Goal: Task Accomplishment & Management: Manage account settings

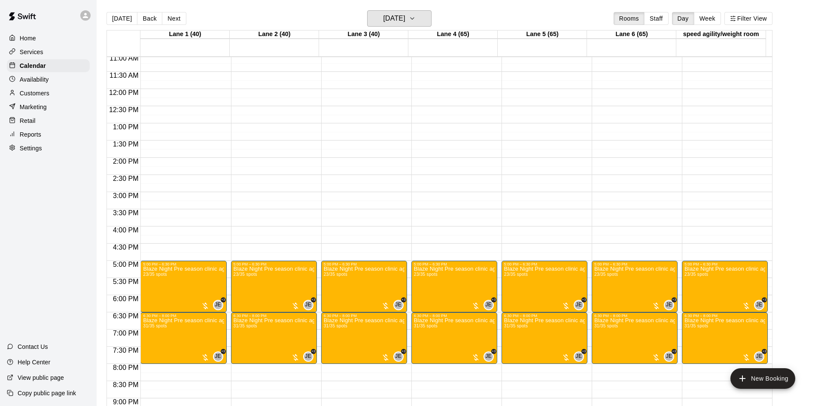
scroll to position [381, 0]
click at [35, 84] on p "Availability" at bounding box center [34, 79] width 29 height 9
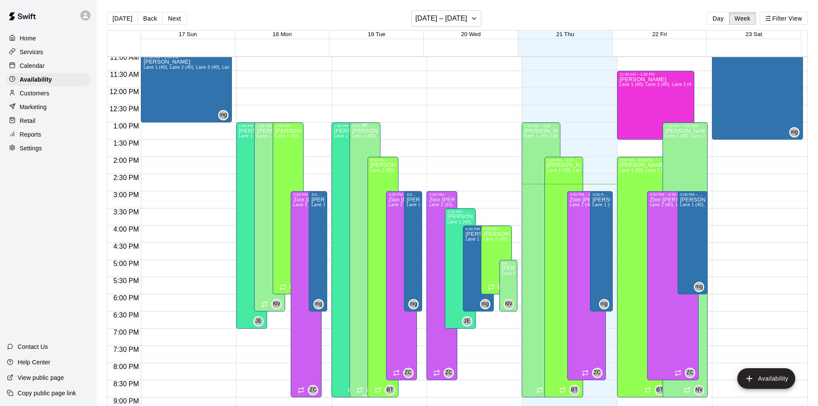
scroll to position [380, 0]
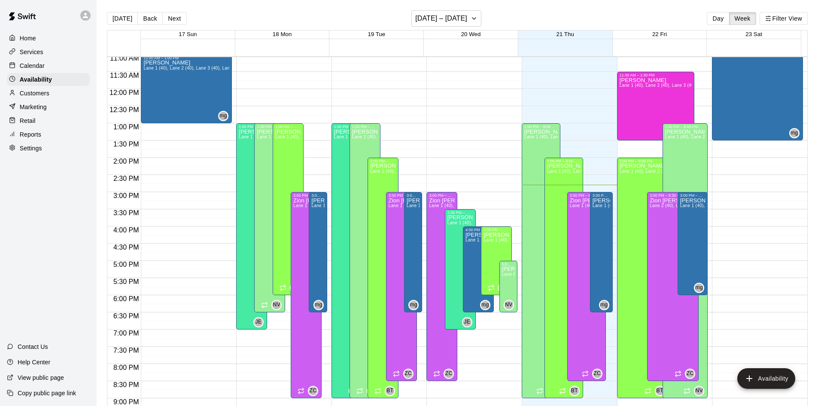
click at [33, 64] on p "Calendar" at bounding box center [32, 65] width 25 height 9
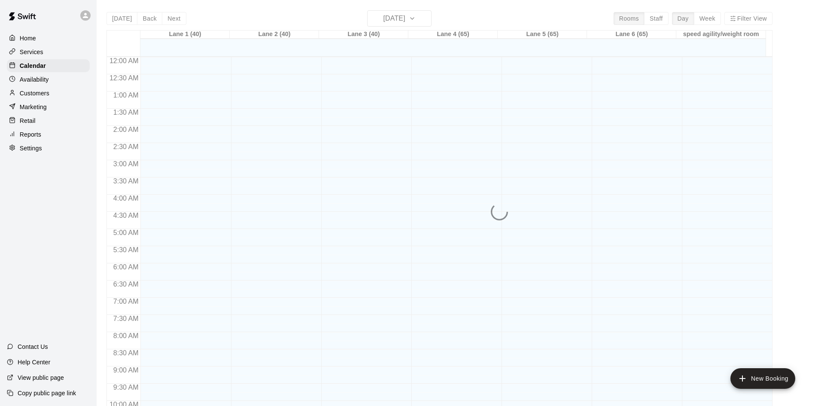
scroll to position [440, 0]
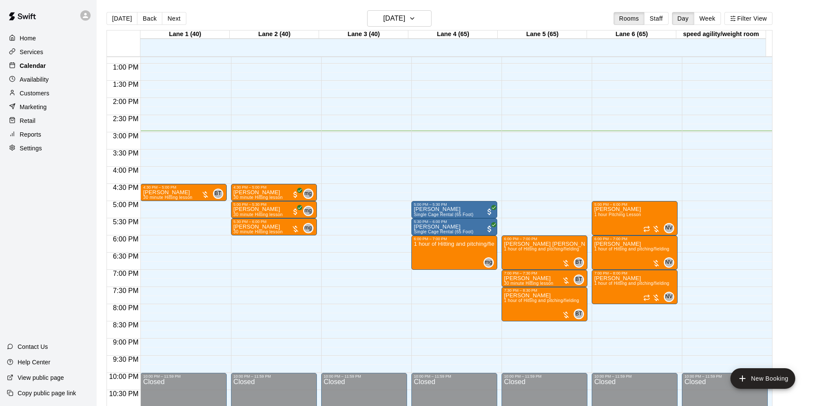
click at [35, 67] on p "Calendar" at bounding box center [33, 65] width 26 height 9
click at [391, 18] on h6 "[DATE]" at bounding box center [394, 18] width 22 height 12
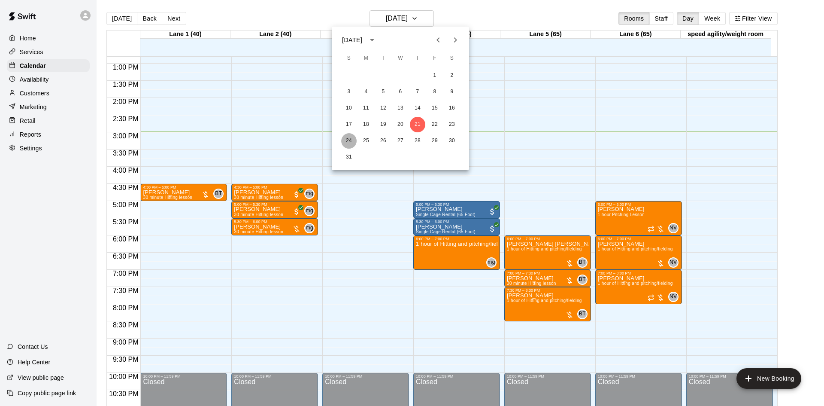
drag, startPoint x: 350, startPoint y: 138, endPoint x: 342, endPoint y: 145, distance: 10.7
click at [350, 137] on button "24" at bounding box center [348, 140] width 15 height 15
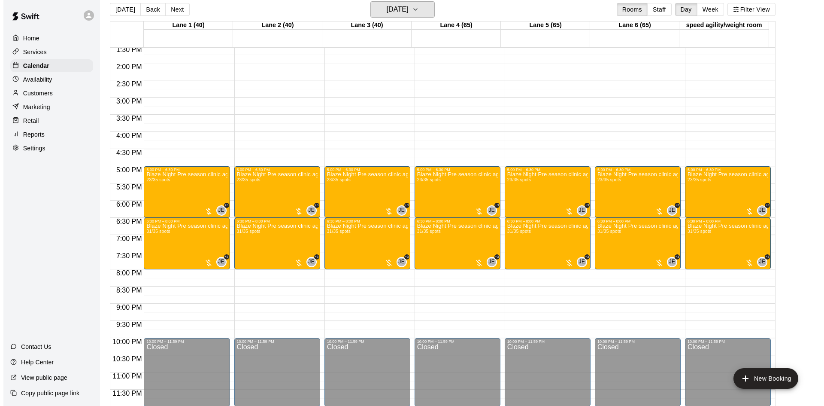
scroll to position [14, 0]
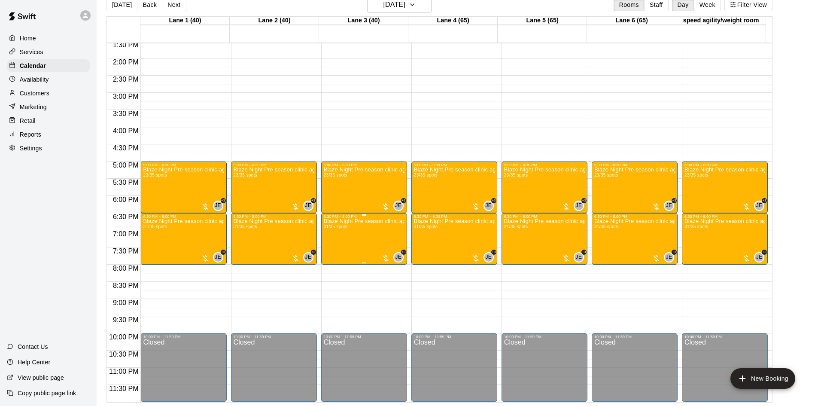
click at [384, 221] on p "Blaze Night Pre season clinic ages 13U-15U" at bounding box center [364, 221] width 81 height 0
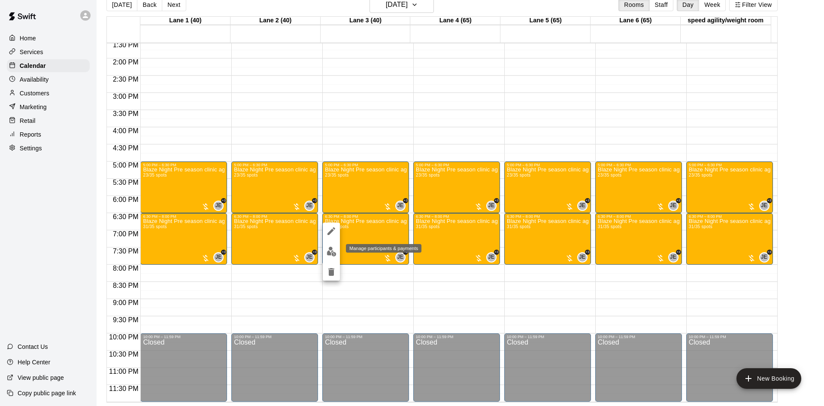
click at [331, 250] on img "edit" at bounding box center [332, 251] width 10 height 10
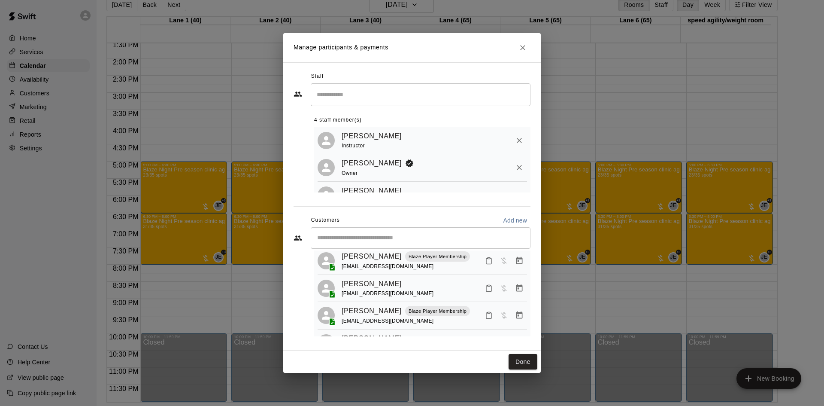
scroll to position [724, 0]
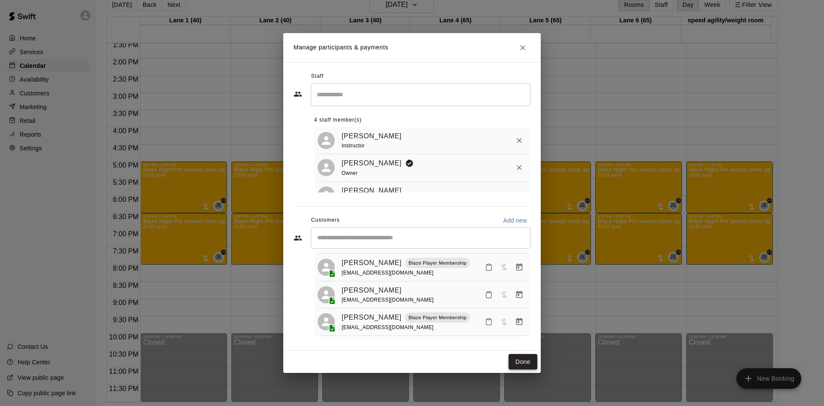
click at [525, 358] on button "Done" at bounding box center [523, 362] width 29 height 16
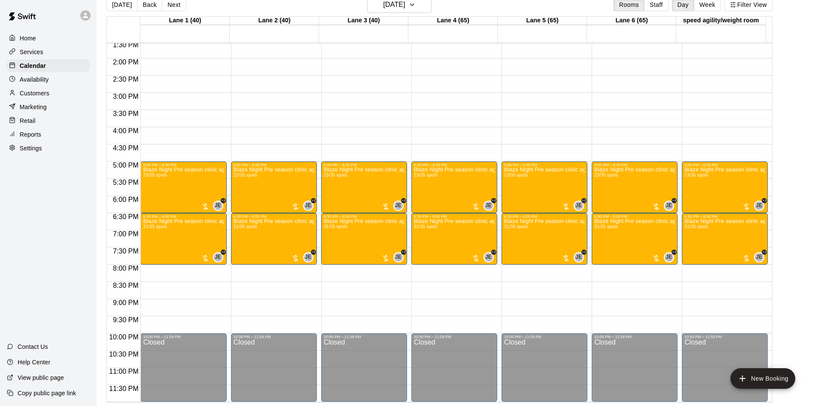
click at [60, 391] on p "Copy public page link" at bounding box center [47, 392] width 58 height 9
click at [405, 6] on h6 "Sunday Aug 24" at bounding box center [394, 5] width 22 height 12
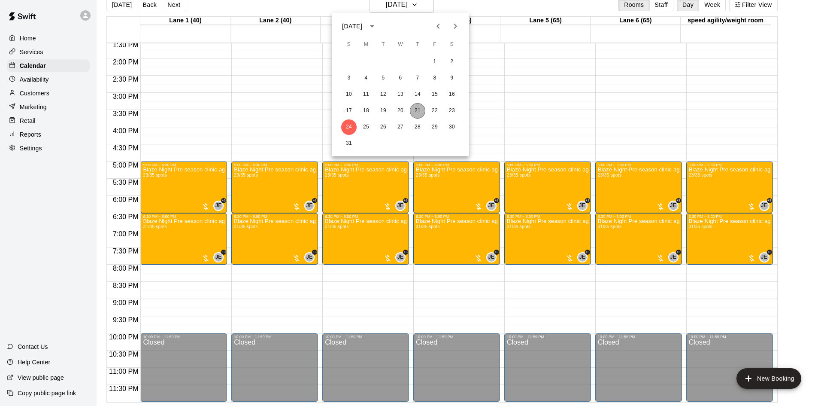
click at [416, 111] on button "21" at bounding box center [417, 110] width 15 height 15
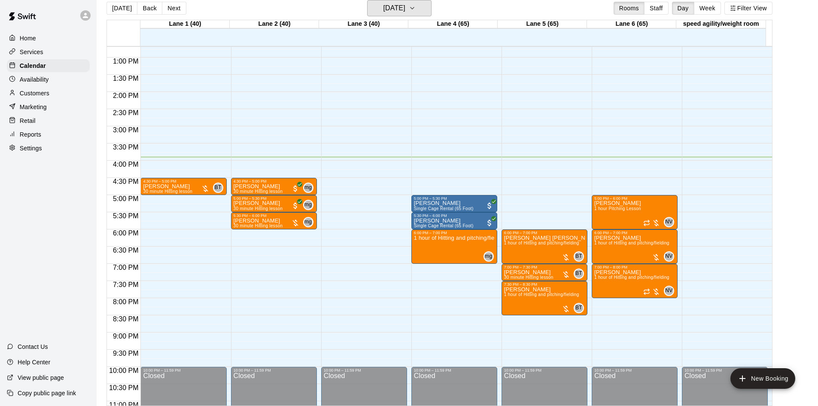
scroll to position [424, 0]
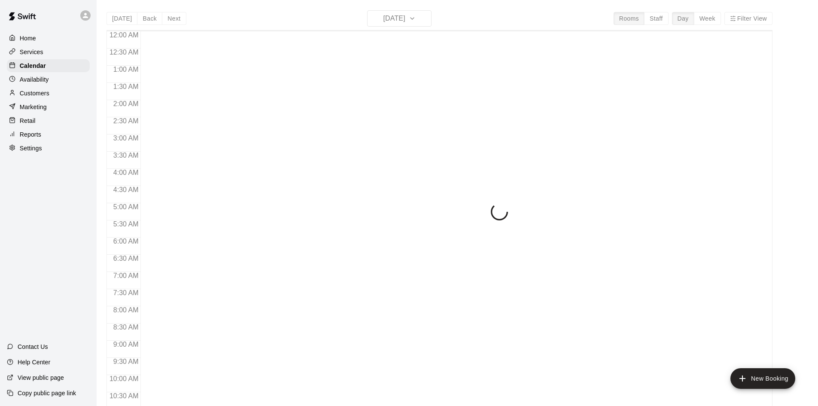
scroll to position [440, 0]
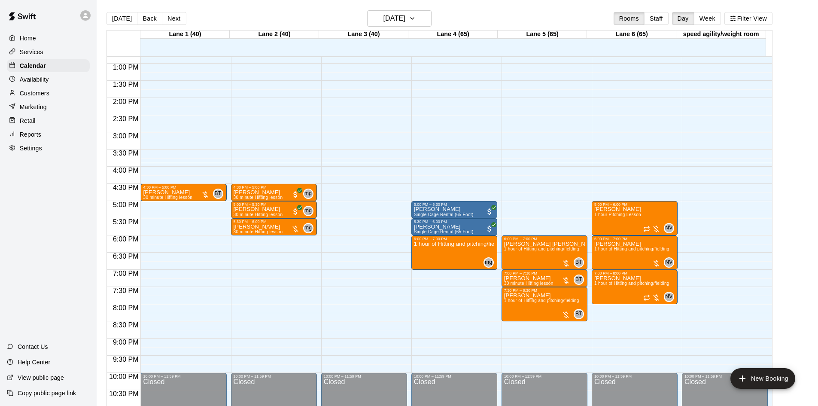
click at [42, 133] on div "Reports" at bounding box center [48, 134] width 83 height 13
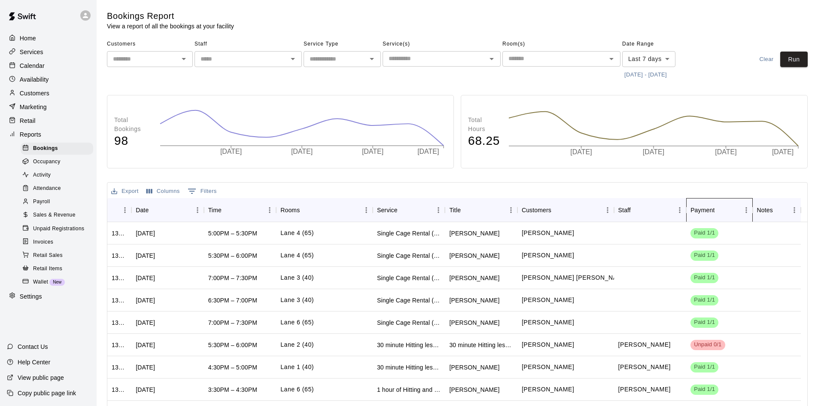
click at [706, 212] on div "Payment" at bounding box center [702, 210] width 24 height 24
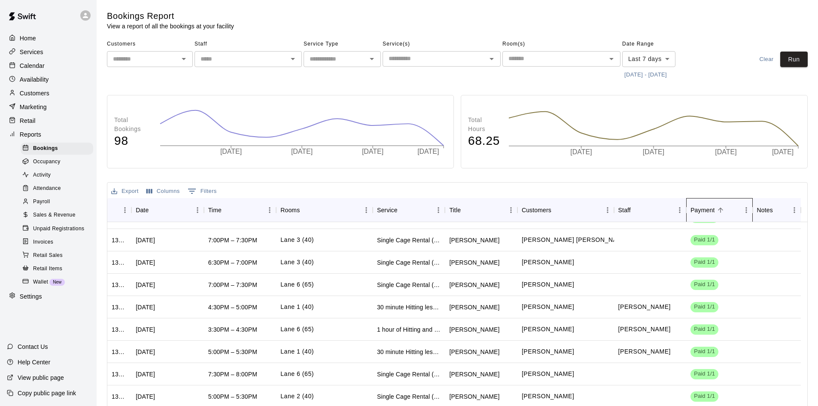
click at [712, 204] on div "Payment" at bounding box center [702, 210] width 24 height 24
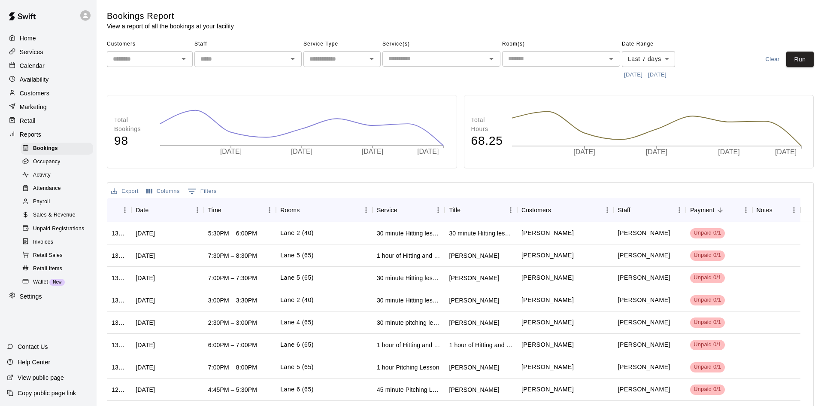
click at [636, 63] on body "Home Services Calendar Availability Customers Marketing Retail Reports Bookings…" at bounding box center [412, 243] width 824 height 486
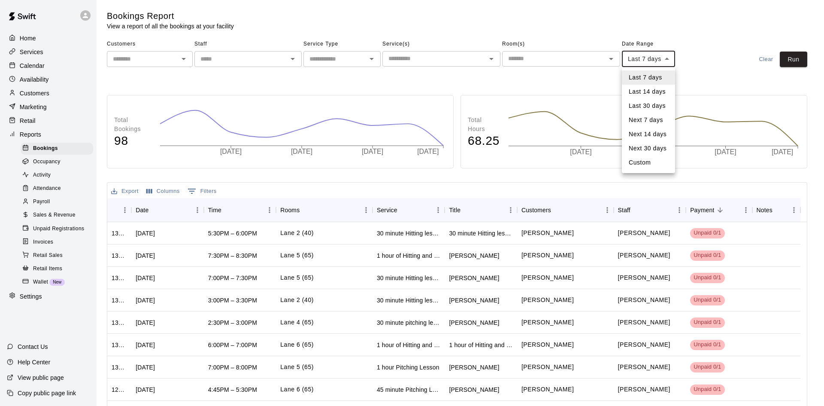
click at [649, 138] on li "Next 14 days" at bounding box center [648, 134] width 53 height 14
type input "**********"
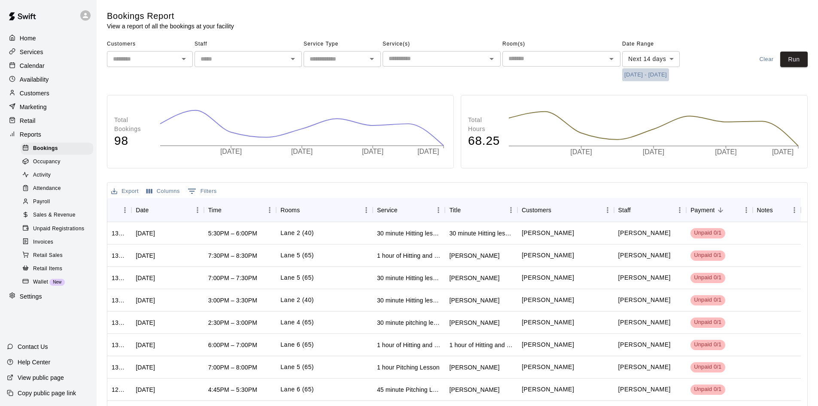
click at [647, 73] on button "[DATE] - [DATE]" at bounding box center [645, 74] width 47 height 13
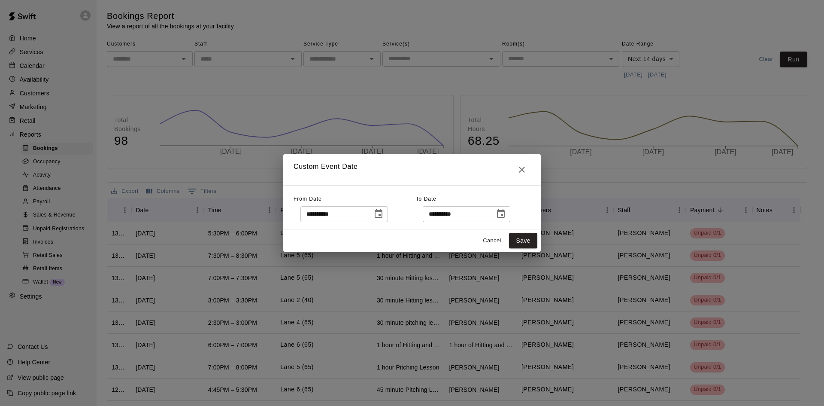
click at [384, 212] on icon "Choose date, selected date is Aug 21, 2025" at bounding box center [378, 214] width 10 height 10
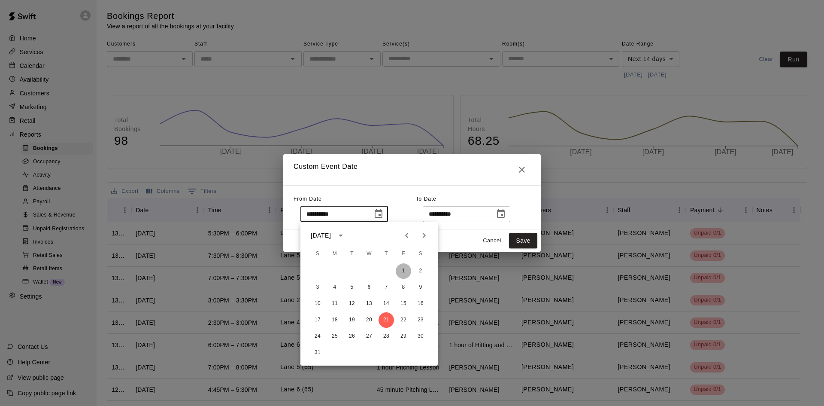
click at [405, 270] on button "1" at bounding box center [403, 270] width 15 height 15
type input "**********"
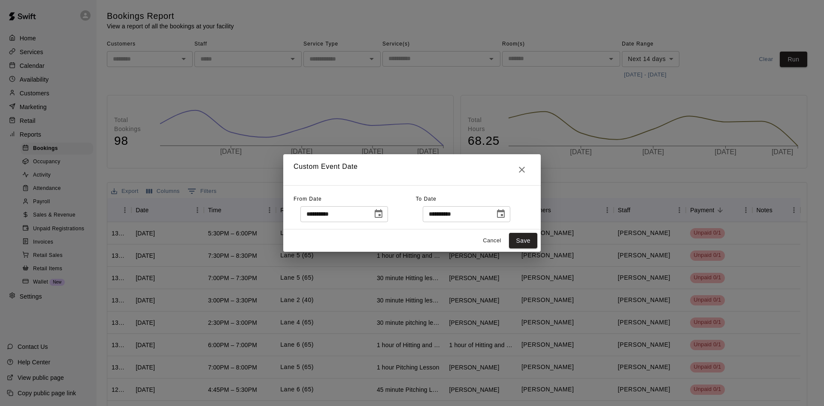
click at [506, 213] on icon "Choose date, selected date is Sep 4, 2025" at bounding box center [501, 214] width 10 height 10
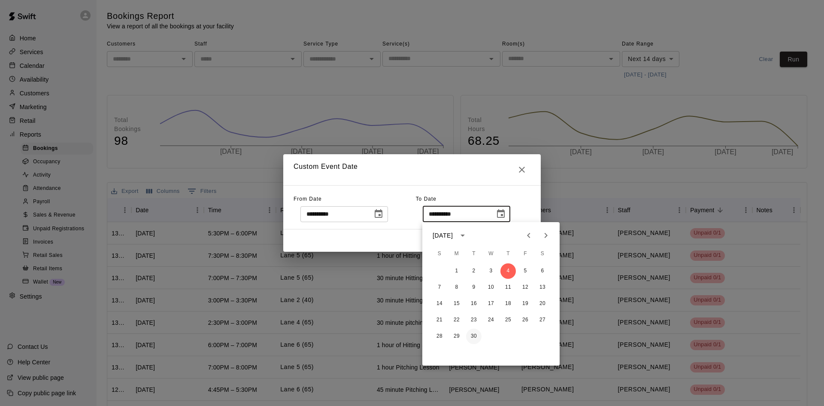
click at [472, 337] on button "30" at bounding box center [473, 335] width 15 height 15
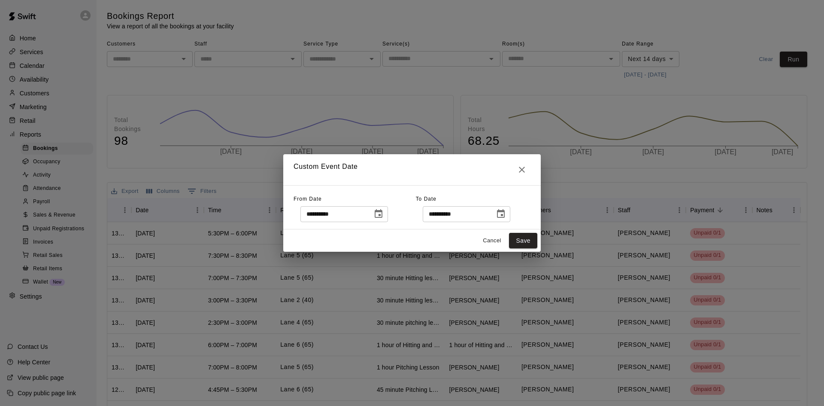
click at [506, 213] on icon "Choose date, selected date is Sep 30, 2025" at bounding box center [501, 214] width 10 height 10
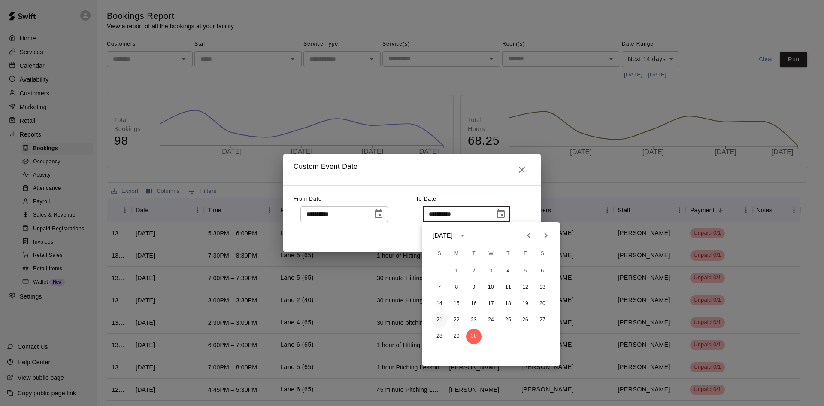
click at [441, 318] on button "21" at bounding box center [439, 319] width 15 height 15
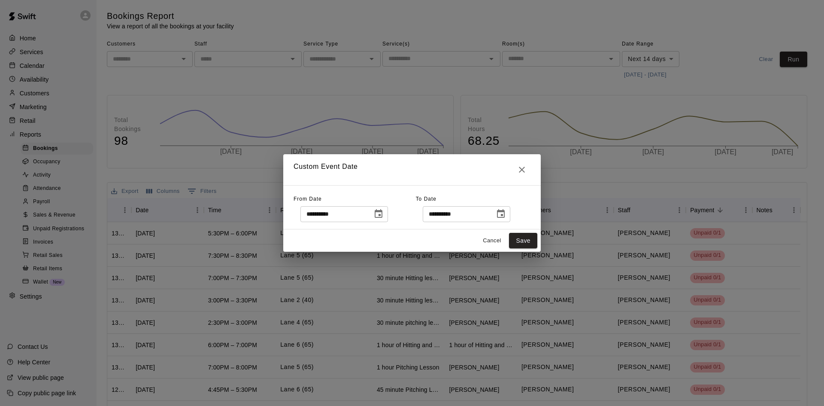
click at [506, 215] on icon "Choose date, selected date is Sep 21, 2025" at bounding box center [501, 214] width 10 height 10
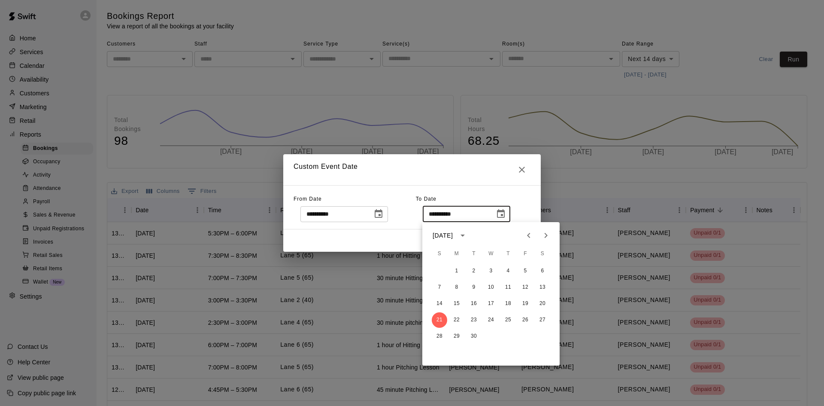
click at [529, 238] on icon "Previous month" at bounding box center [529, 235] width 10 height 10
click at [505, 318] on button "21" at bounding box center [507, 319] width 15 height 15
type input "**********"
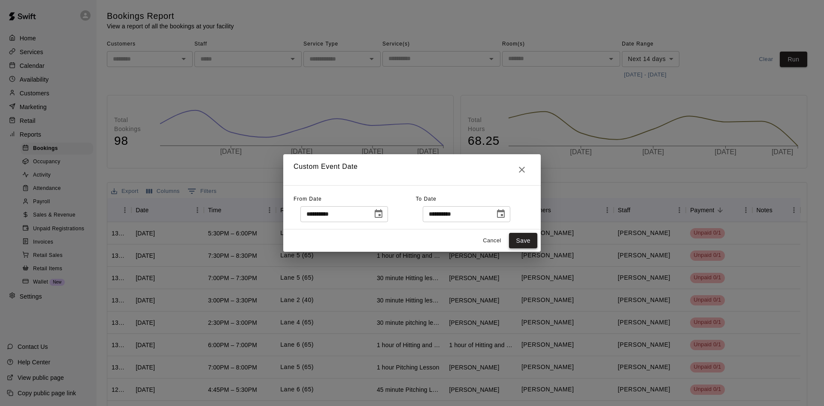
click at [523, 238] on button "Save" at bounding box center [523, 241] width 28 height 16
type input "******"
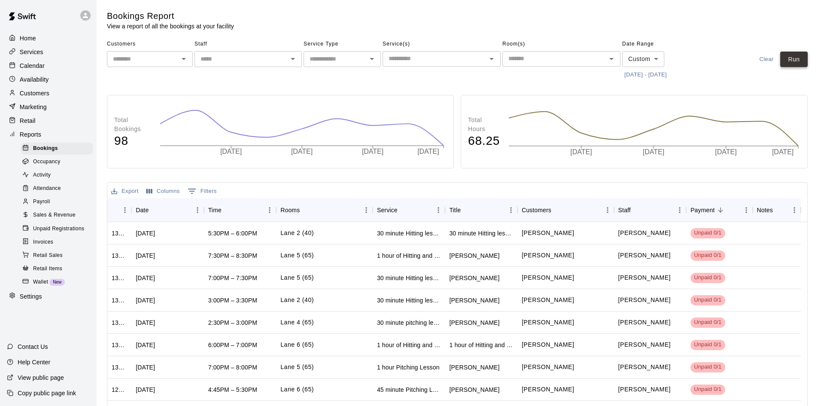
click at [792, 61] on button "Run" at bounding box center [793, 60] width 27 height 16
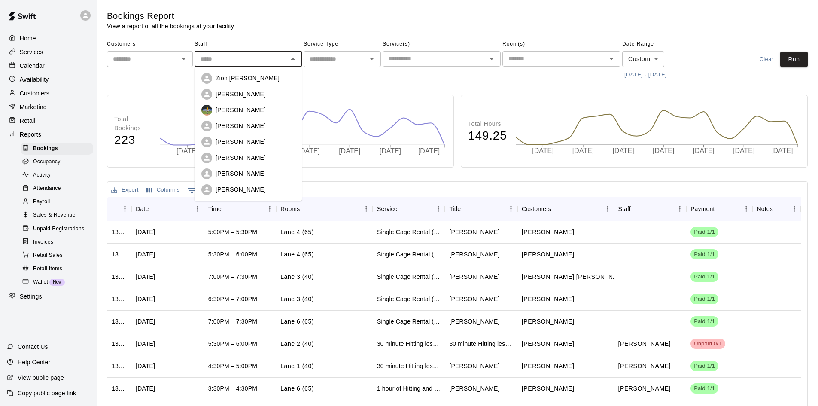
click at [255, 63] on input "text" at bounding box center [241, 59] width 88 height 11
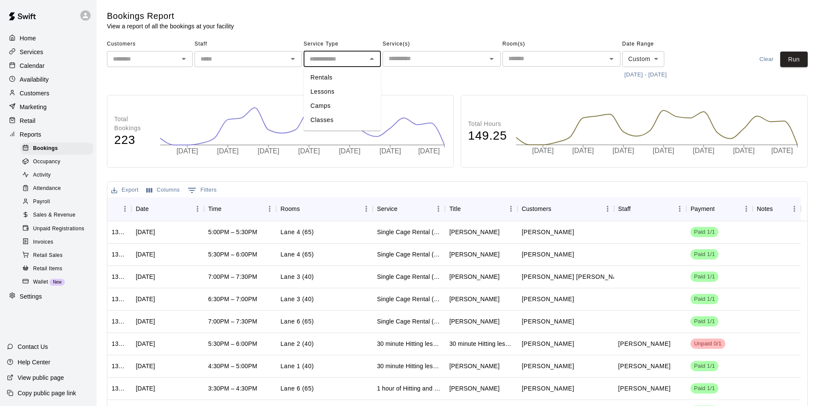
click at [330, 59] on input "text" at bounding box center [335, 59] width 58 height 11
click at [336, 95] on li "Lessons" at bounding box center [341, 92] width 77 height 14
type input "*******"
click at [796, 57] on button "Run" at bounding box center [793, 60] width 27 height 16
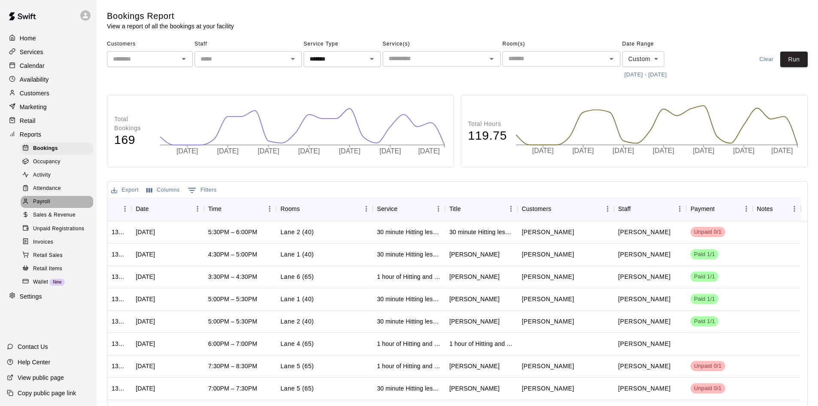
click at [47, 206] on span "Payroll" at bounding box center [41, 201] width 17 height 9
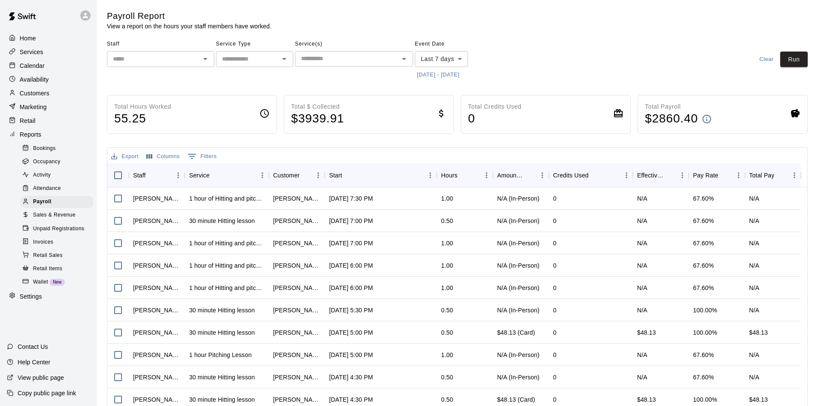
click at [444, 59] on body "Home Services Calendar Availability Customers Marketing Retail Reports Bookings…" at bounding box center [409, 225] width 818 height 451
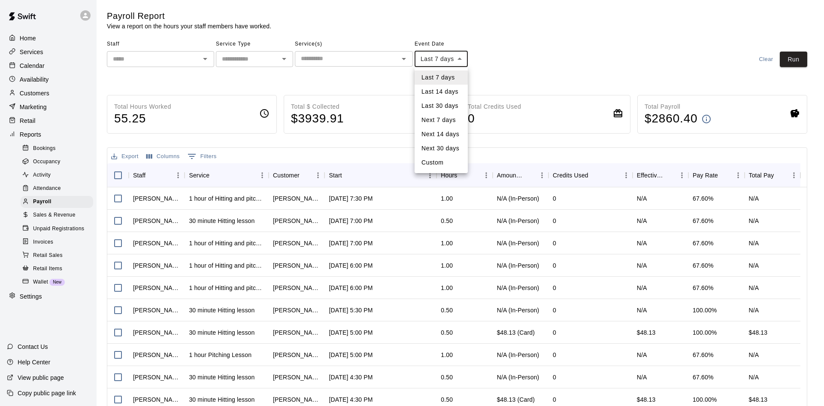
drag, startPoint x: 455, startPoint y: 55, endPoint x: 489, endPoint y: 92, distance: 50.1
click at [455, 55] on div at bounding box center [412, 203] width 824 height 406
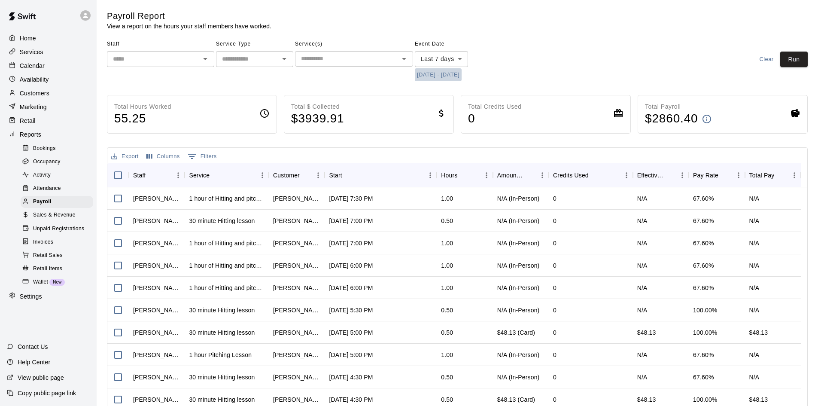
click at [445, 72] on button "[DATE] - [DATE]" at bounding box center [438, 74] width 47 height 13
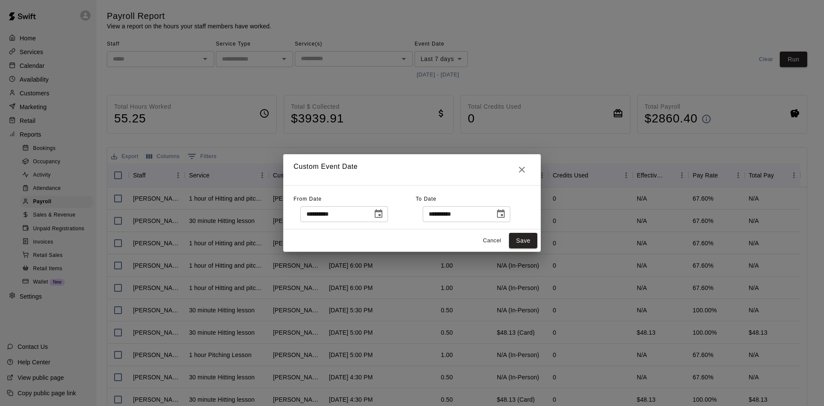
click at [384, 210] on icon "Choose date, selected date is Aug 14, 2025" at bounding box center [378, 214] width 10 height 10
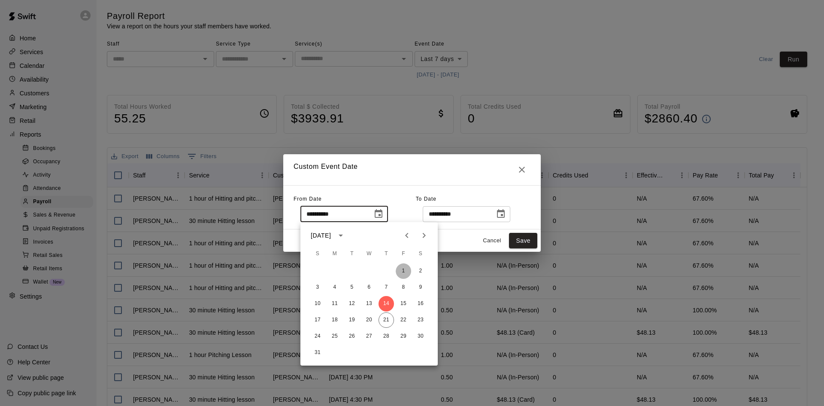
click at [403, 271] on button "1" at bounding box center [403, 270] width 15 height 15
type input "**********"
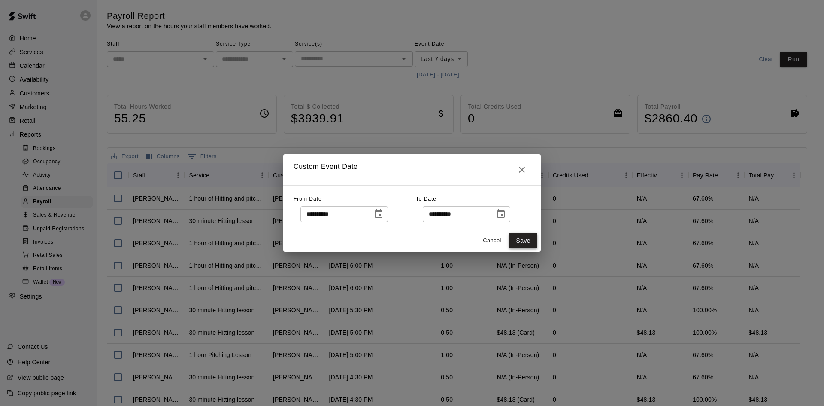
click at [516, 236] on button "Save" at bounding box center [523, 241] width 28 height 16
type input "******"
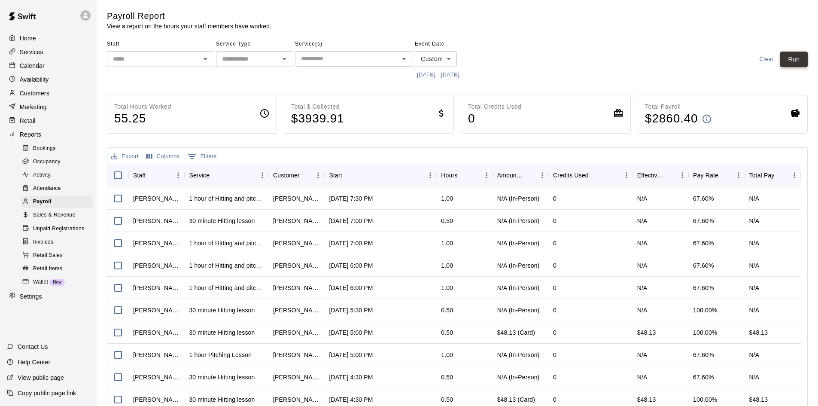
click at [788, 63] on button "Run" at bounding box center [793, 60] width 27 height 16
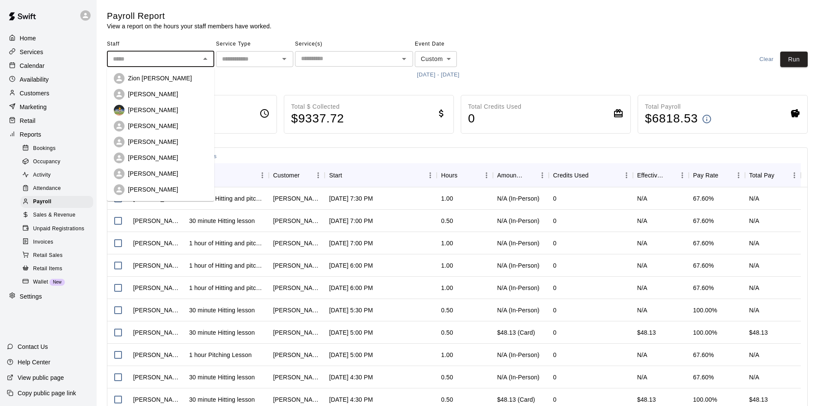
click at [146, 62] on input "text" at bounding box center [153, 59] width 88 height 11
click at [141, 130] on p "[PERSON_NAME]" at bounding box center [153, 125] width 50 height 9
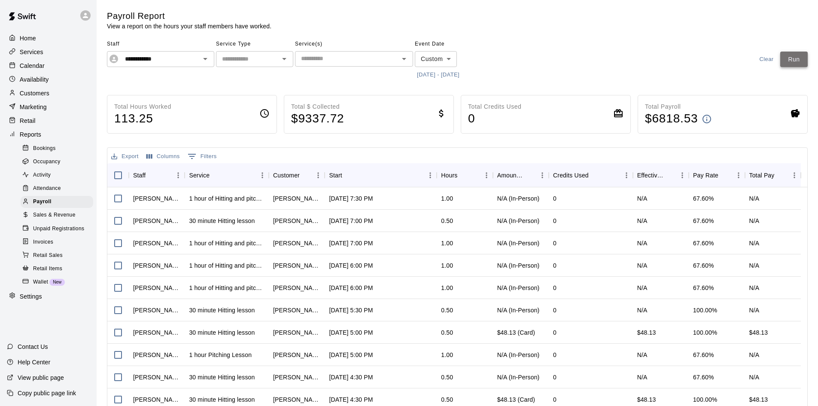
click at [800, 59] on button "Run" at bounding box center [793, 60] width 27 height 16
click at [165, 60] on input "**********" at bounding box center [153, 59] width 65 height 11
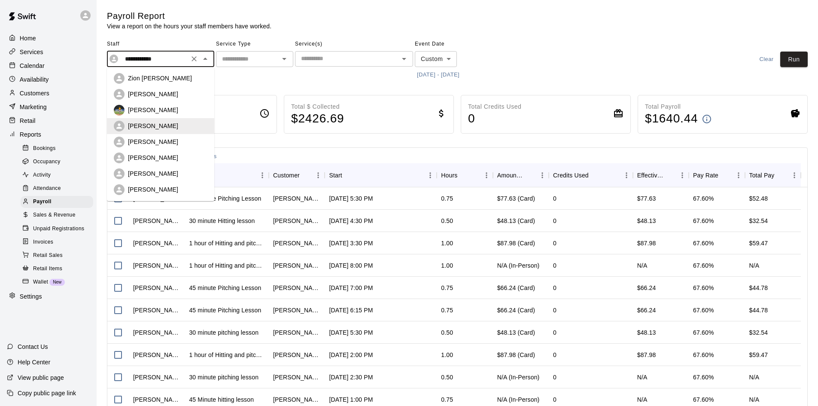
click at [176, 155] on div "[PERSON_NAME]" at bounding box center [167, 157] width 79 height 9
type input "**********"
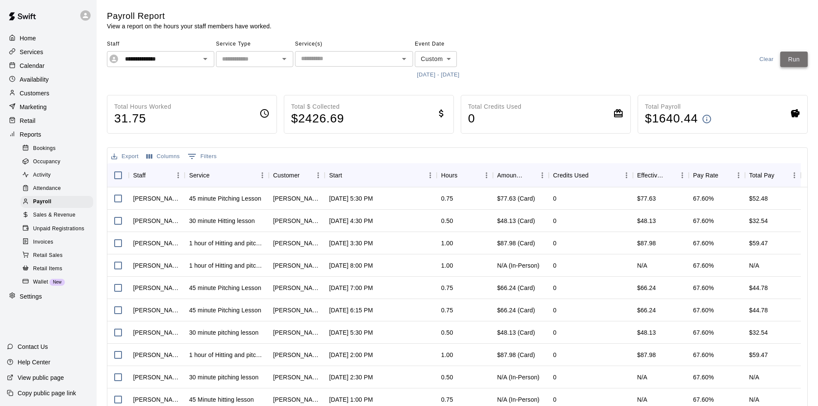
click at [789, 66] on button "Run" at bounding box center [793, 60] width 27 height 16
click at [44, 107] on p "Marketing" at bounding box center [33, 107] width 27 height 9
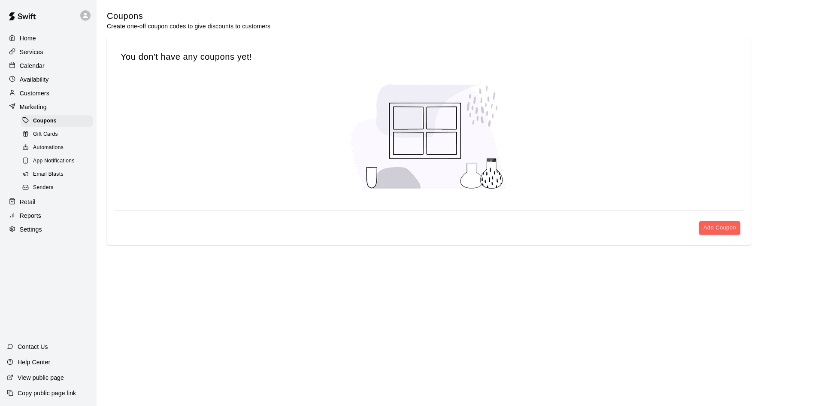
click at [41, 67] on p "Calendar" at bounding box center [32, 65] width 25 height 9
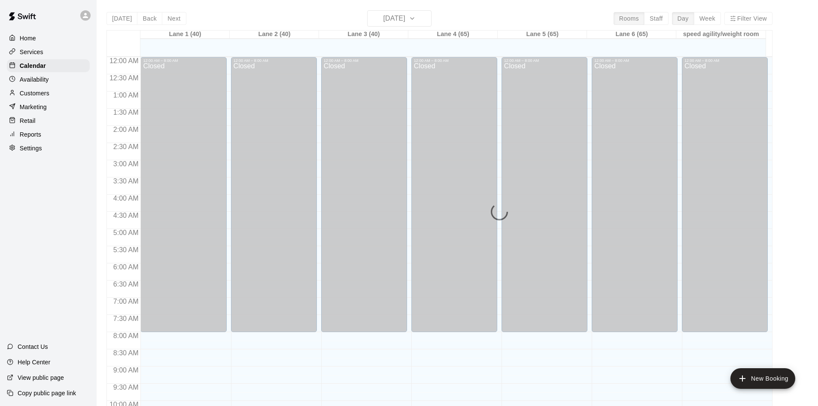
scroll to position [440, 0]
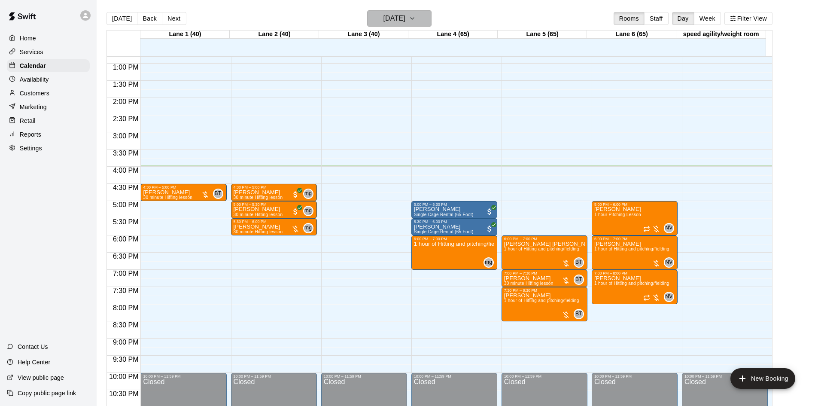
click at [389, 16] on h6 "[DATE]" at bounding box center [394, 18] width 22 height 12
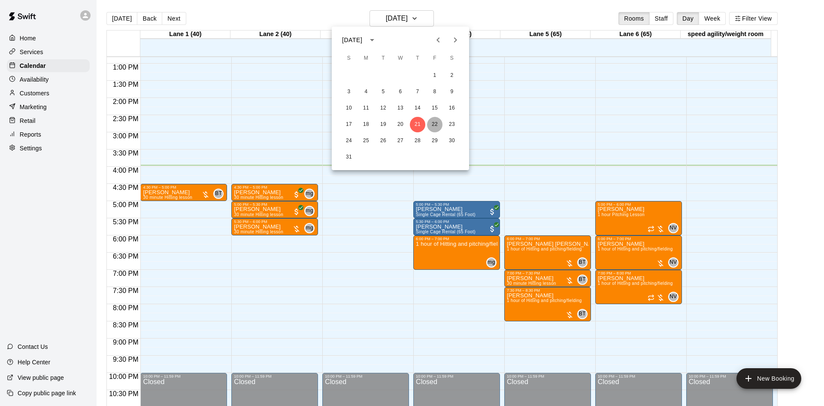
click at [434, 125] on button "22" at bounding box center [434, 124] width 15 height 15
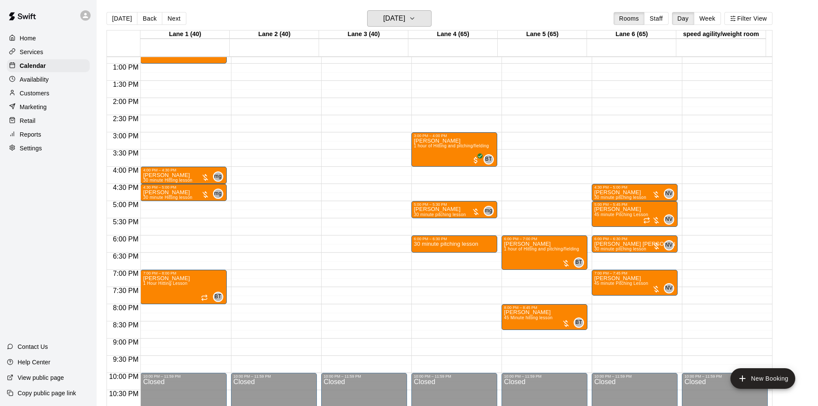
scroll to position [397, 0]
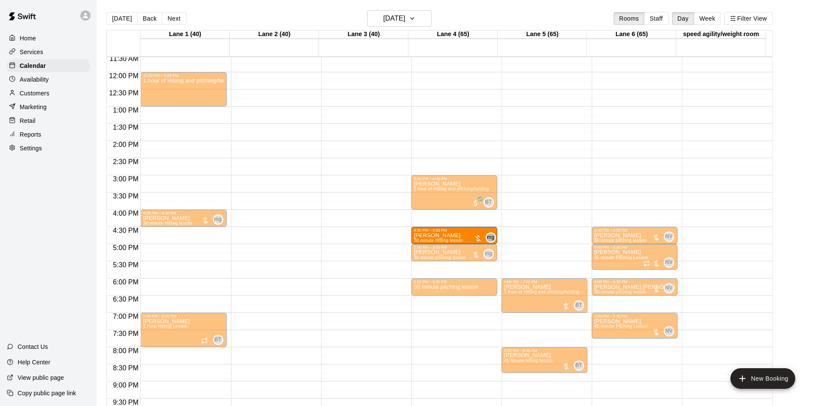
drag, startPoint x: 191, startPoint y: 240, endPoint x: 449, endPoint y: 242, distance: 258.0
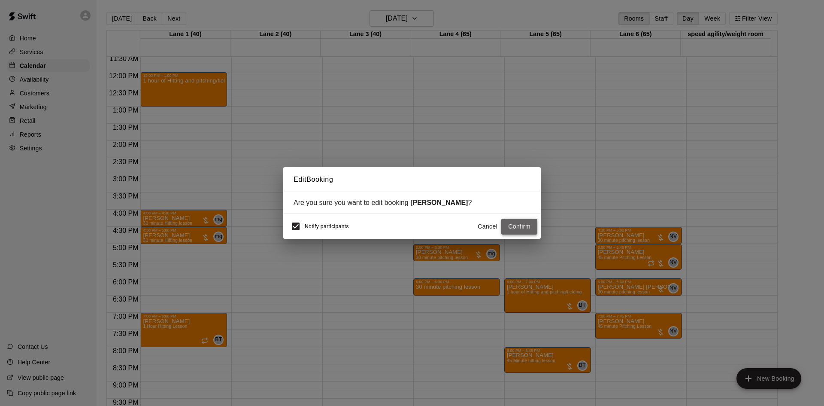
click at [512, 221] on button "Confirm" at bounding box center [519, 226] width 36 height 16
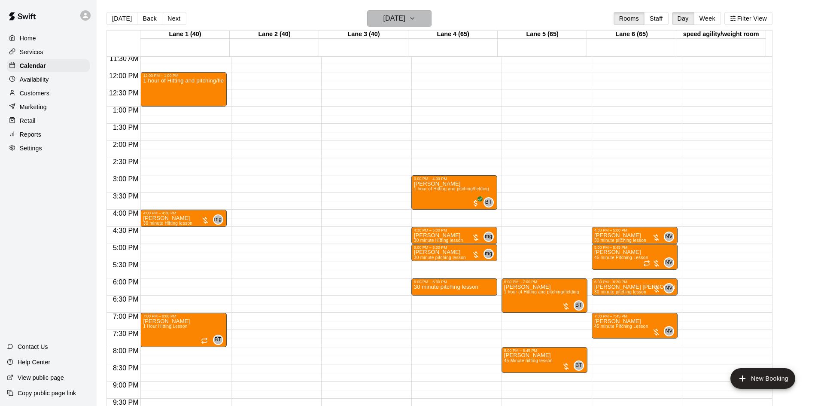
click at [405, 20] on h6 "[DATE]" at bounding box center [394, 18] width 22 height 12
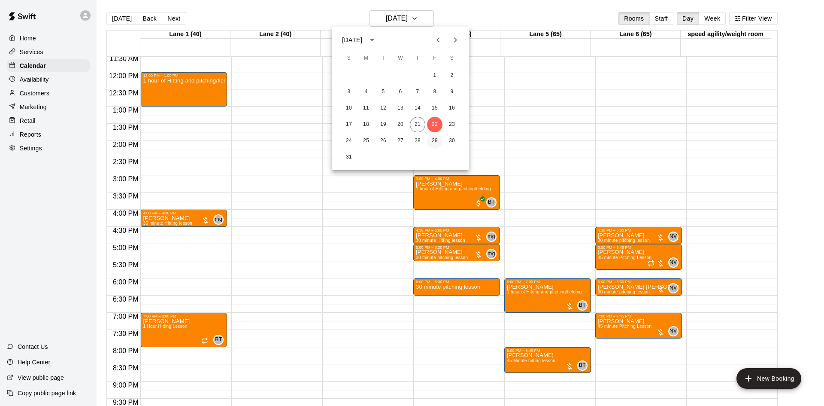
click at [433, 137] on button "29" at bounding box center [434, 140] width 15 height 15
